Goal: Book appointment/travel/reservation

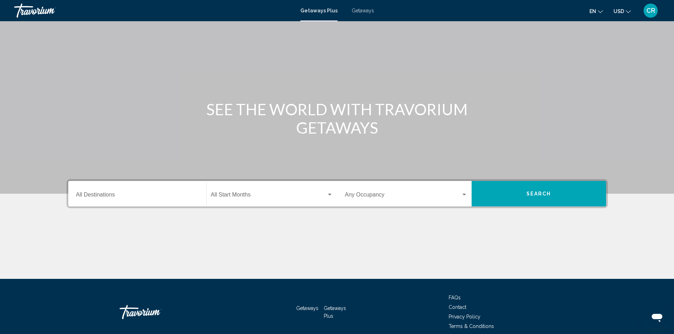
scroll to position [50, 0]
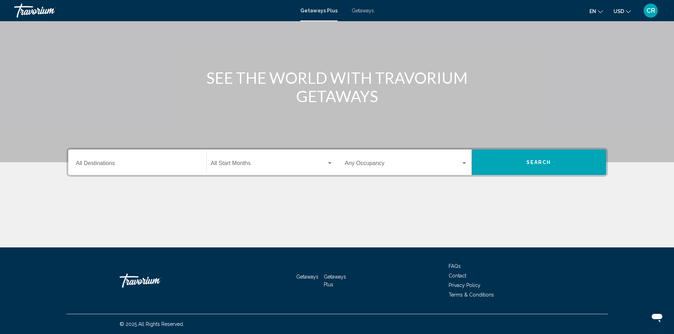
click at [103, 167] on input "Destination All Destinations" at bounding box center [137, 165] width 122 height 6
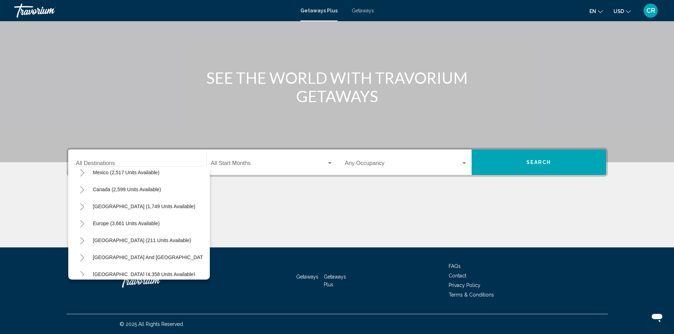
scroll to position [0, 0]
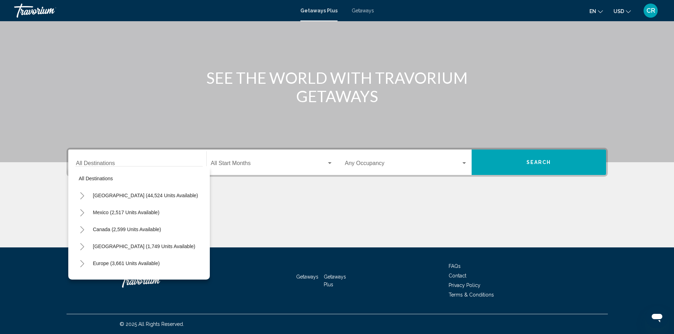
click at [85, 193] on icon "Toggle United States (44,524 units available)" at bounding box center [82, 196] width 5 height 7
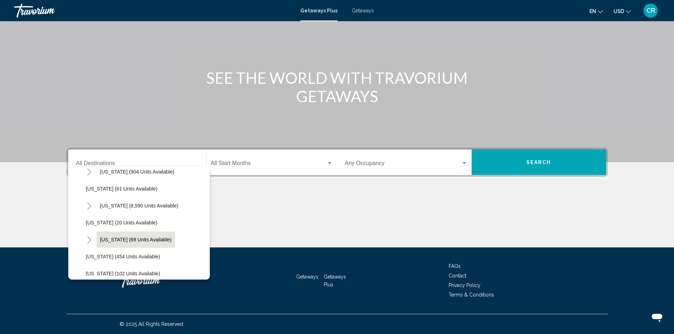
click at [135, 242] on span "[US_STATE] (69 units available)" at bounding box center [135, 240] width 71 height 6
type input "**********"
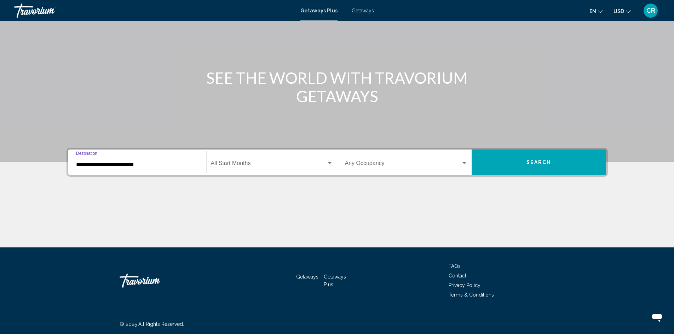
click at [537, 158] on button "Search" at bounding box center [539, 162] width 135 height 25
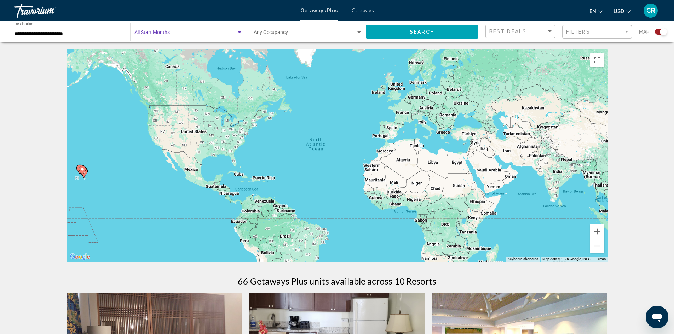
click at [236, 32] on div "Search widget" at bounding box center [239, 33] width 6 height 6
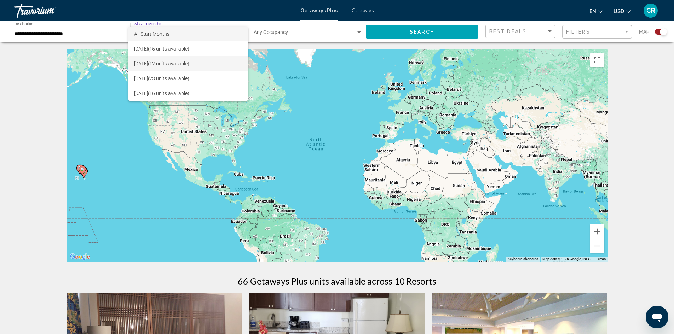
click at [161, 64] on span "[DATE] (12 units available)" at bounding box center [188, 63] width 108 height 15
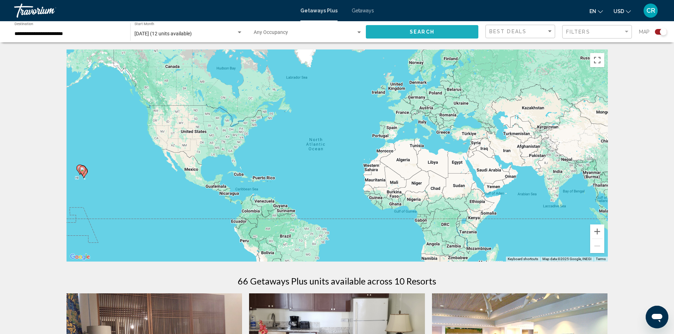
click at [430, 32] on span "Search" at bounding box center [422, 32] width 25 height 6
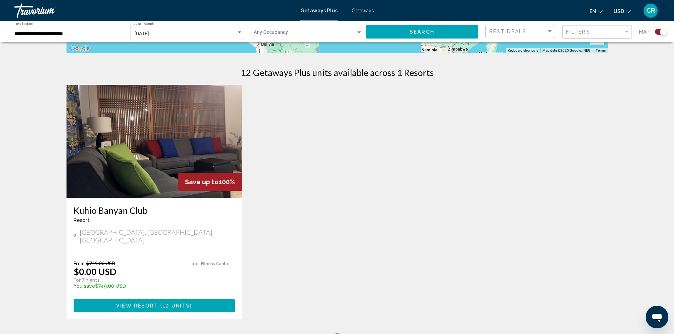
scroll to position [212, 0]
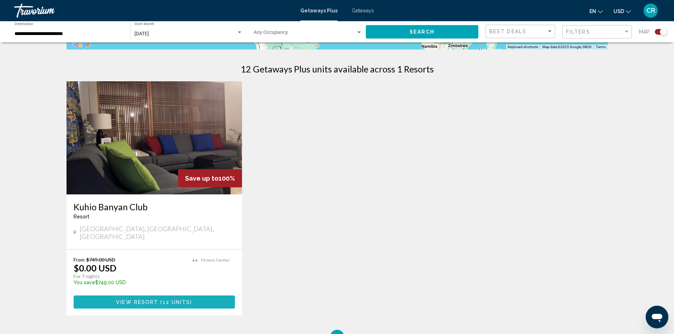
click at [172, 300] on span "12 units" at bounding box center [177, 303] width 28 height 6
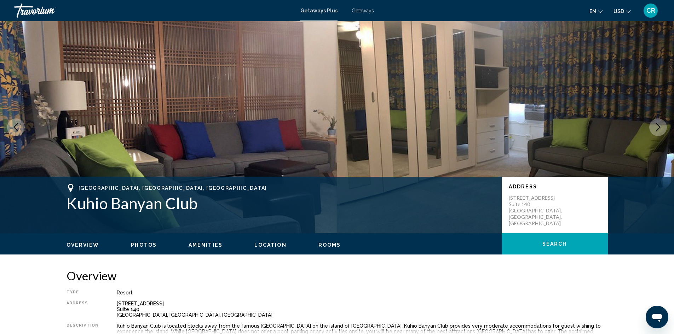
click at [659, 128] on icon "Next image" at bounding box center [658, 127] width 8 height 8
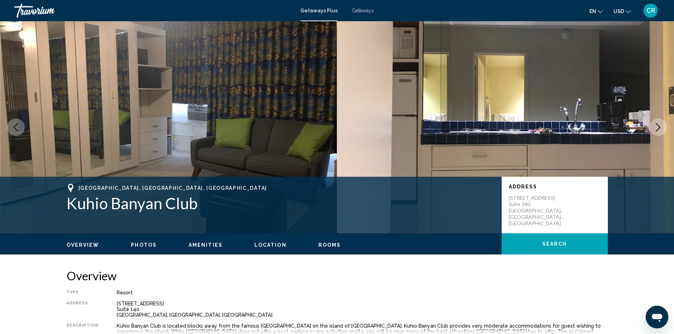
click at [656, 128] on icon "Next image" at bounding box center [658, 127] width 8 height 8
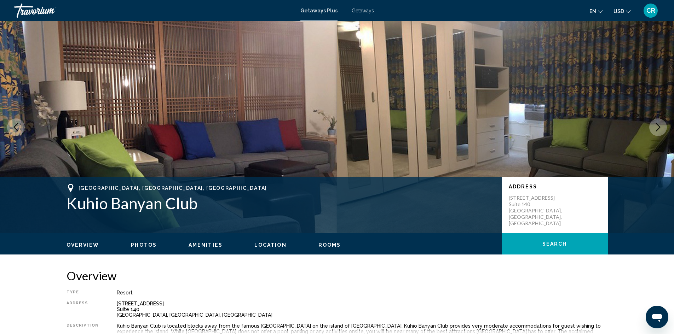
click at [656, 128] on icon "Next image" at bounding box center [658, 127] width 8 height 8
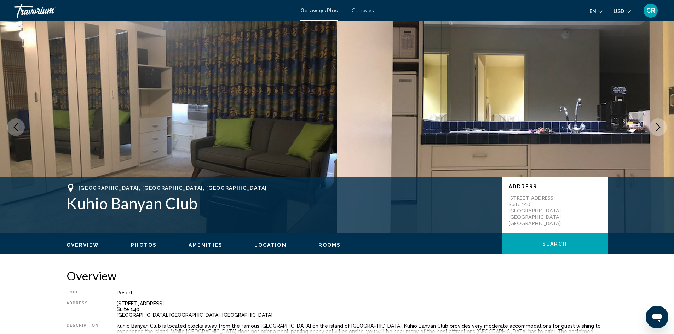
click at [656, 128] on icon "Next image" at bounding box center [658, 127] width 8 height 8
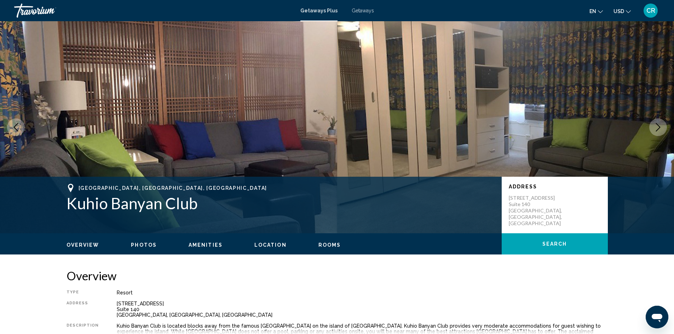
click at [656, 128] on icon "Next image" at bounding box center [658, 127] width 8 height 8
